Goal: Check status: Check status

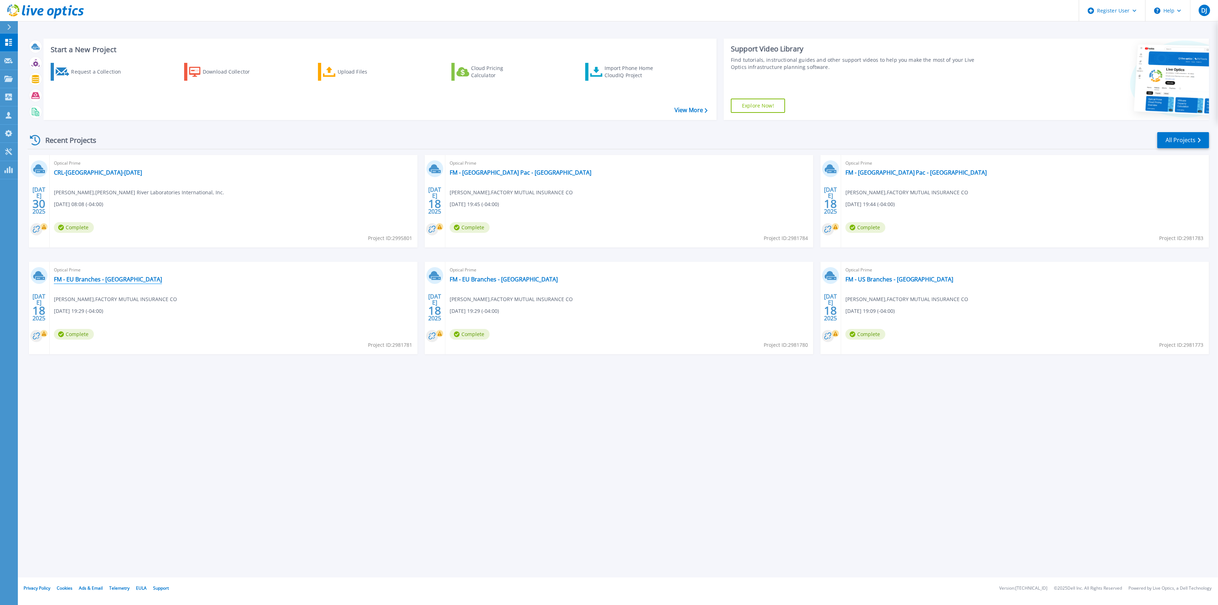
click at [83, 279] on link "FM - EU Branches - [GEOGRAPHIC_DATA]" at bounding box center [108, 279] width 108 height 7
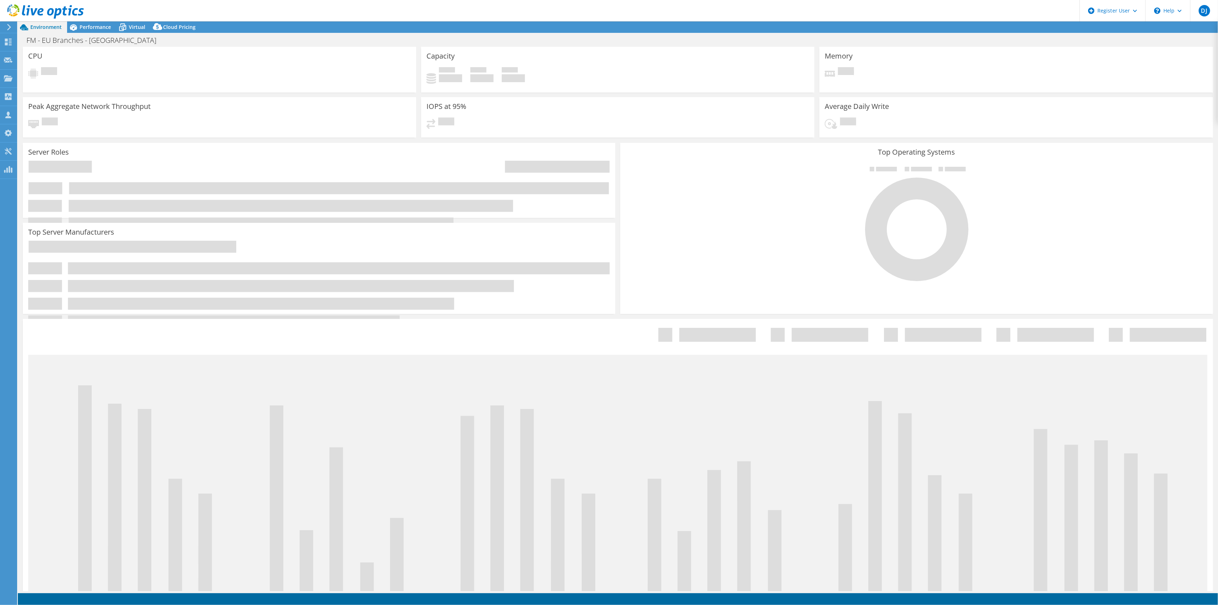
select select "USD"
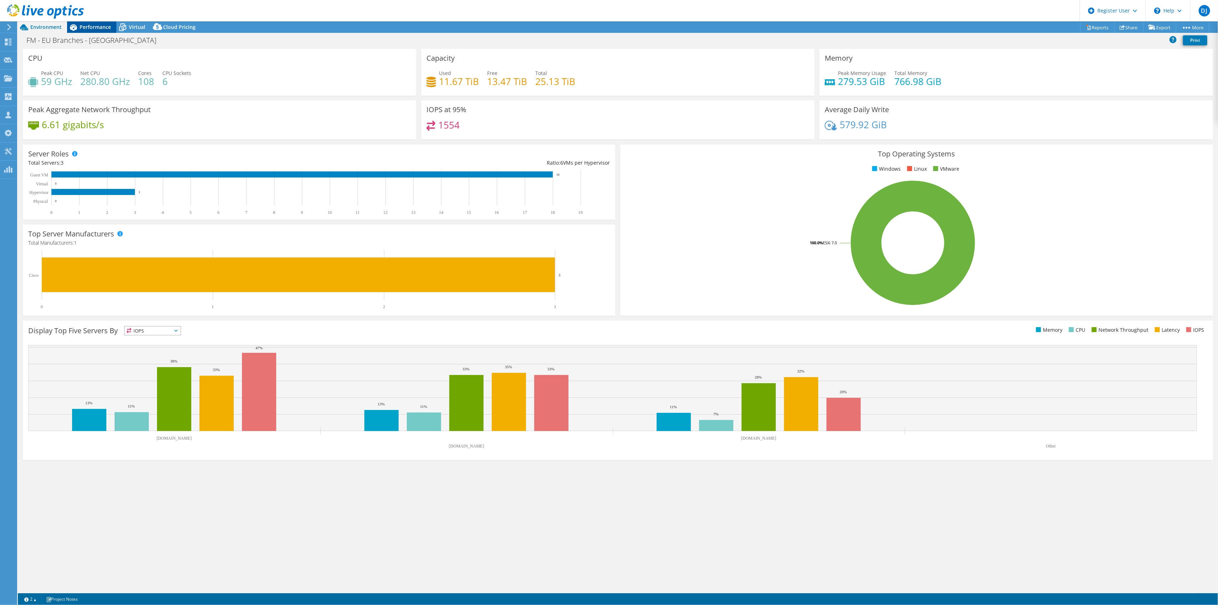
click at [95, 26] on span "Performance" at bounding box center [95, 27] width 31 height 7
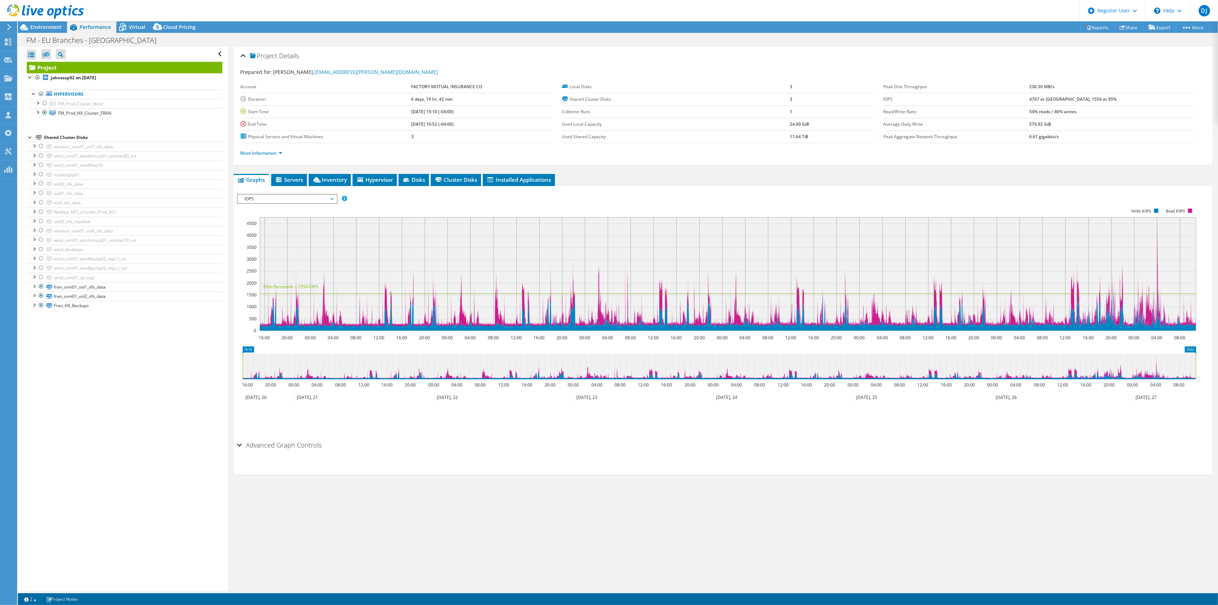
click at [1012, 498] on div "Project Details Prepared for: Christian Smith, christian.smith@fmglobal.com Acc…" at bounding box center [723, 319] width 990 height 544
